Goal: Task Accomplishment & Management: Use online tool/utility

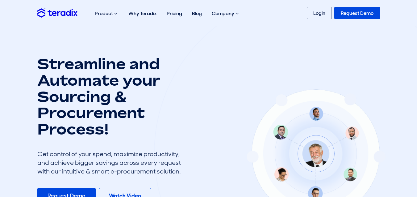
click at [322, 16] on link "Login" at bounding box center [319, 13] width 25 height 12
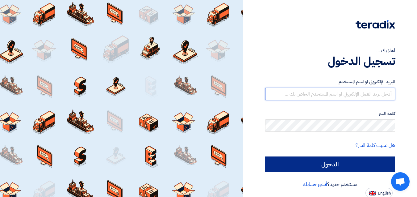
type input "[EMAIL_ADDRESS][DOMAIN_NAME]"
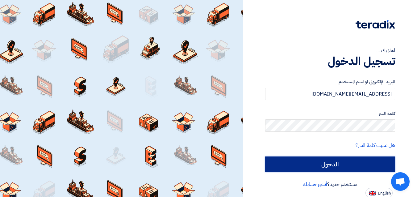
click at [335, 167] on input "الدخول" at bounding box center [330, 163] width 130 height 15
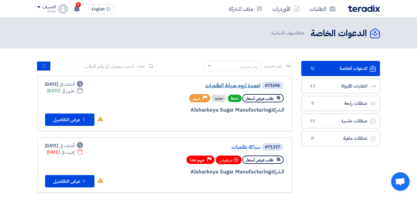
click at [242, 85] on link "اعمدة لزوم صيانة الطلمبات" at bounding box center [198, 86] width 123 height 6
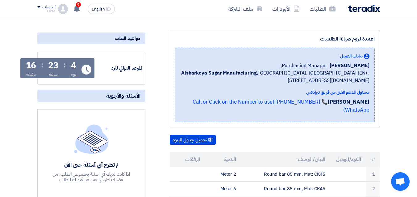
scroll to position [62, 0]
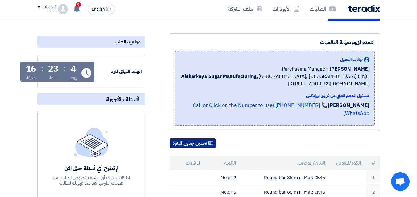
click at [202, 138] on button "تحميل جدول البنود" at bounding box center [193, 143] width 46 height 10
click at [186, 138] on button "تحميل جدول البنود" at bounding box center [193, 143] width 46 height 10
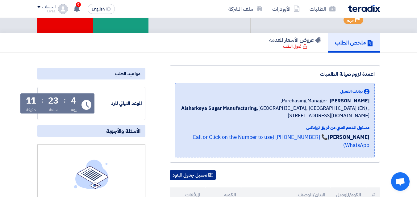
scroll to position [0, 0]
